Goal: Use online tool/utility: Utilize a website feature to perform a specific function

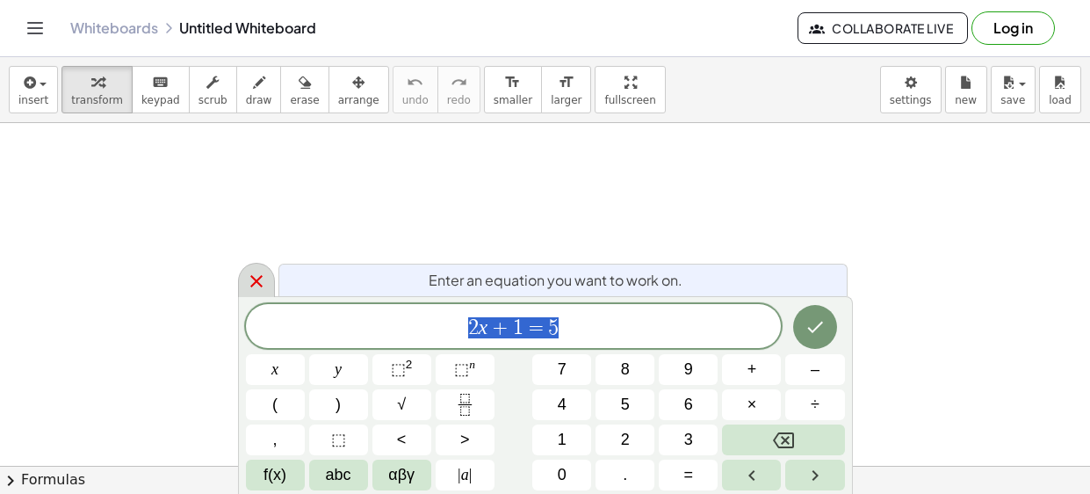
click at [250, 264] on div at bounding box center [256, 280] width 37 height 34
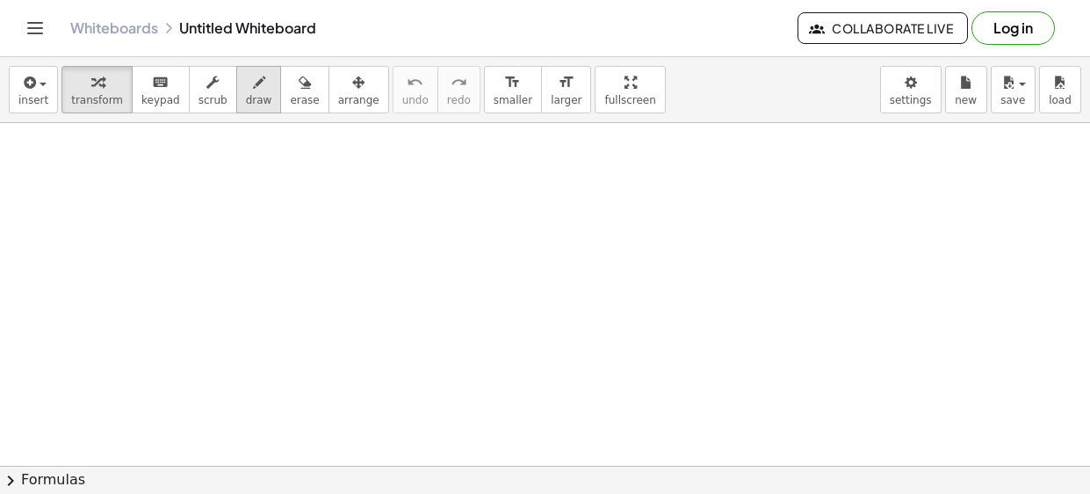
click at [246, 104] on span "draw" at bounding box center [259, 100] width 26 height 12
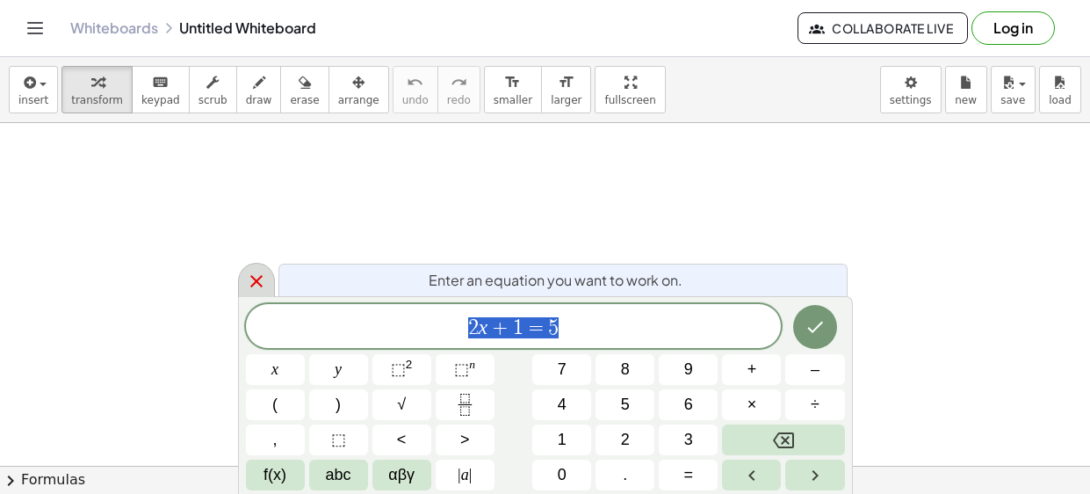
click at [264, 285] on icon at bounding box center [256, 281] width 21 height 21
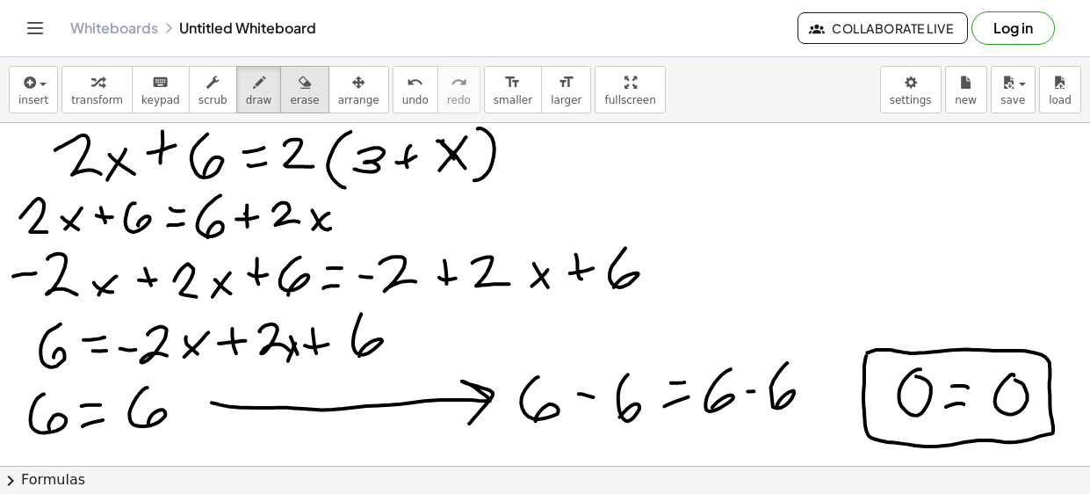
click at [290, 96] on span "erase" at bounding box center [304, 100] width 29 height 12
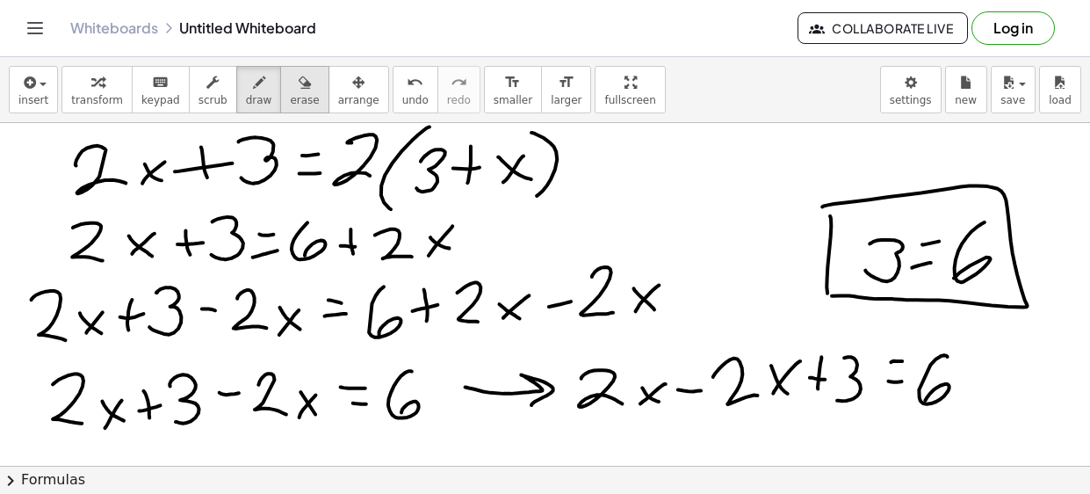
click at [299, 76] on icon "button" at bounding box center [305, 82] width 12 height 21
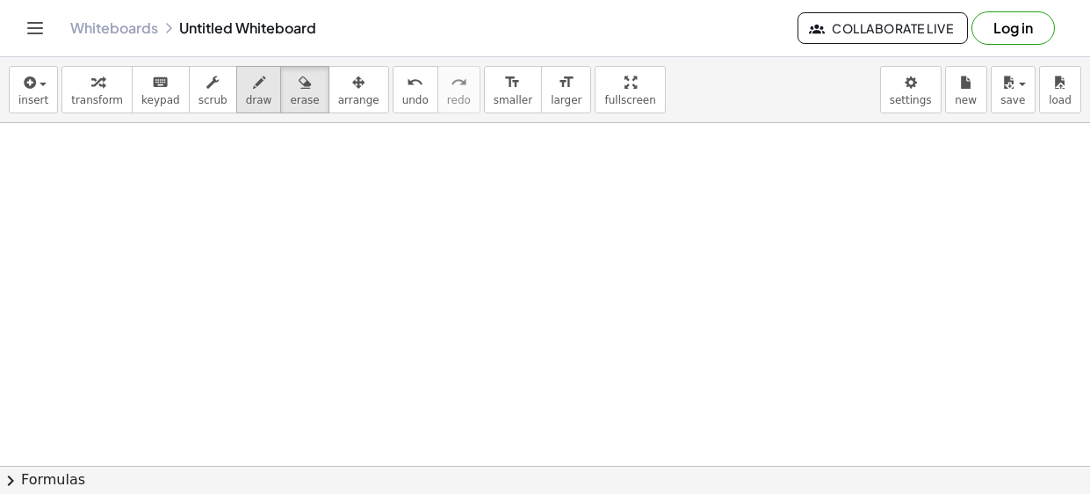
click at [236, 100] on button "draw" at bounding box center [259, 89] width 46 height 47
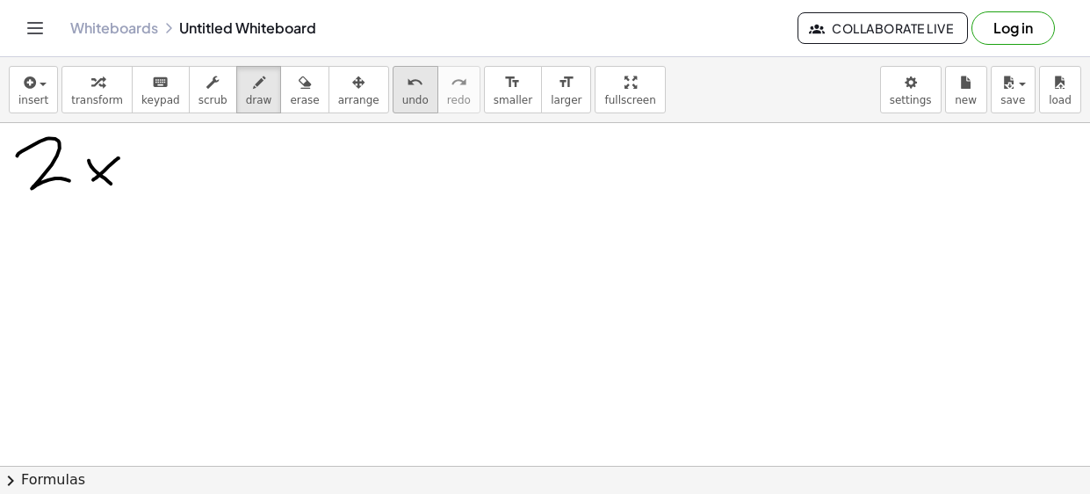
click at [402, 97] on span "undo" at bounding box center [415, 100] width 26 height 12
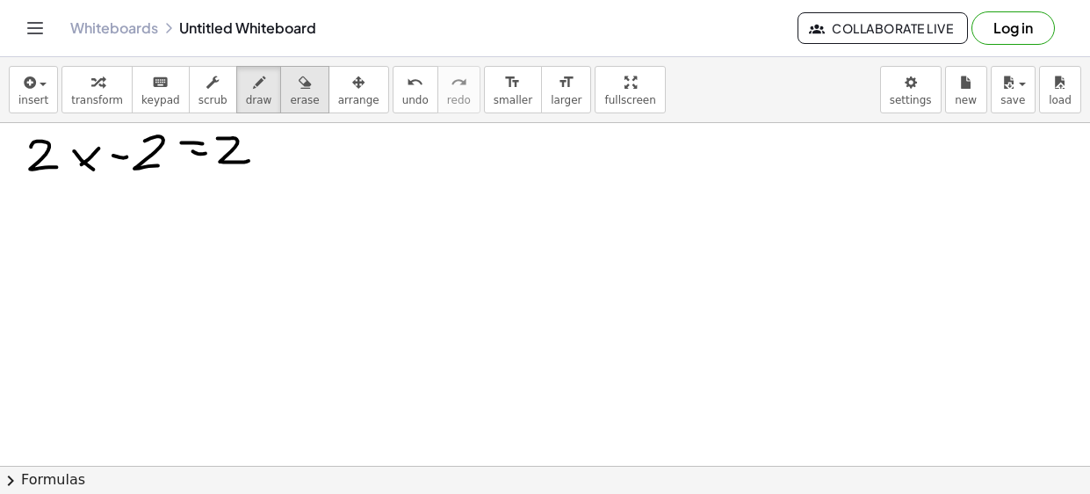
click at [290, 101] on span "erase" at bounding box center [304, 100] width 29 height 12
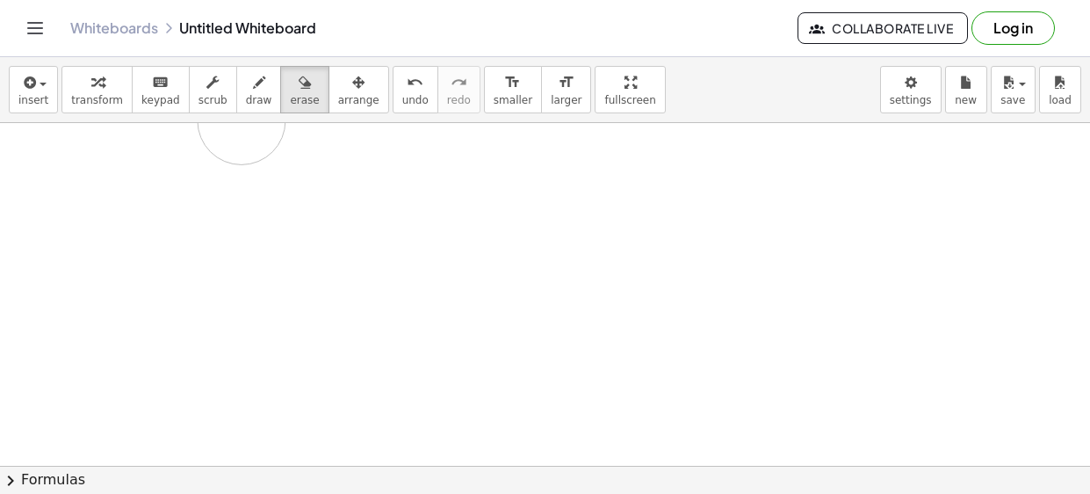
drag, startPoint x: 293, startPoint y: 146, endPoint x: 270, endPoint y: 126, distance: 31.2
click at [270, 126] on div at bounding box center [545, 465] width 1090 height 685
click at [253, 84] on icon "button" at bounding box center [259, 82] width 12 height 21
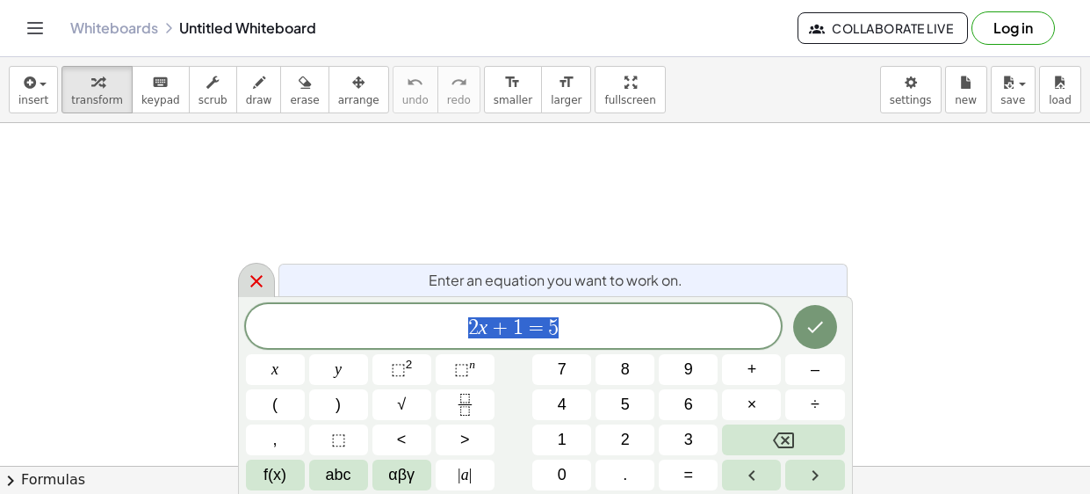
click at [254, 286] on icon at bounding box center [256, 281] width 21 height 21
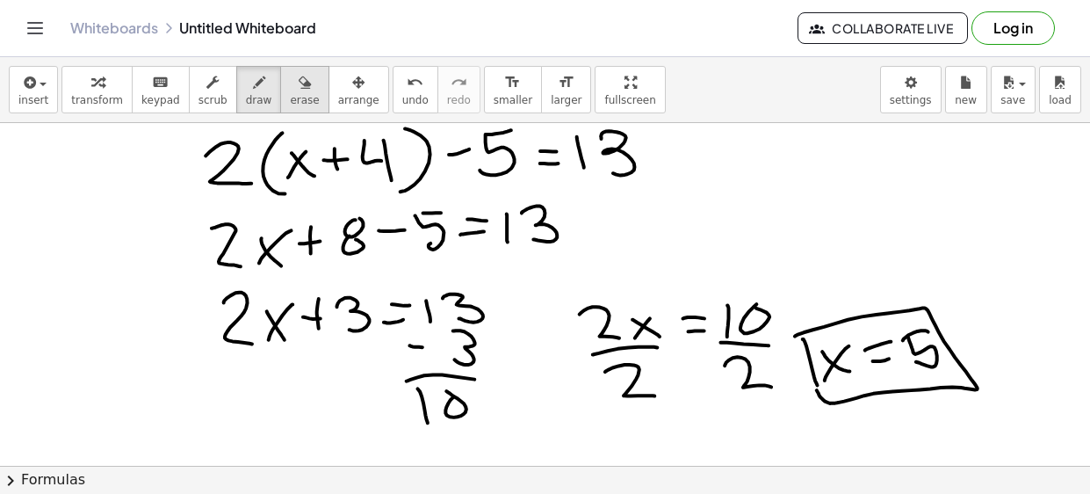
click at [290, 81] on div "button" at bounding box center [304, 81] width 29 height 21
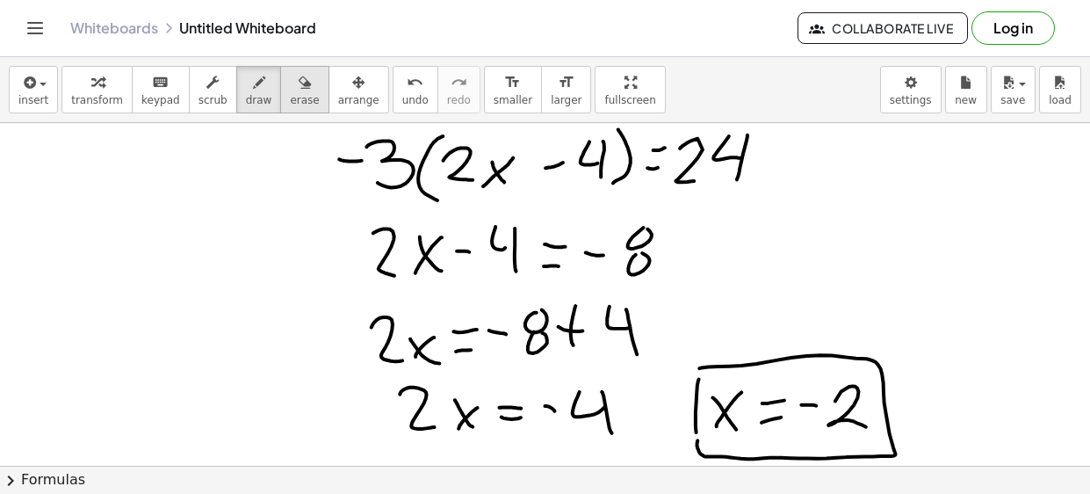
click at [299, 78] on icon "button" at bounding box center [305, 82] width 12 height 21
